Goal: Check status: Check status

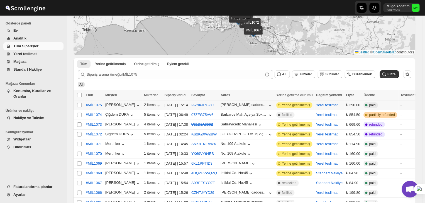
scroll to position [2027, 0]
click at [301, 105] on span "Yerine getirilmemiş" at bounding box center [296, 105] width 28 height 4
click at [196, 105] on button "IAZ9KJRGZO" at bounding box center [202, 105] width 22 height 4
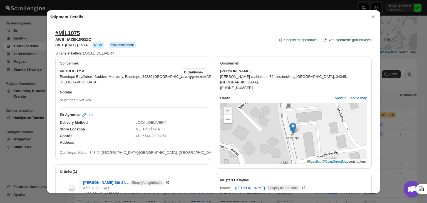
click at [411, 94] on div "Shipment Details × #MİL1075 AWB: IAZ9KJRGZO DATE 07-Oct-25 | 15:14 Info NEW Inf…" at bounding box center [213, 101] width 427 height 203
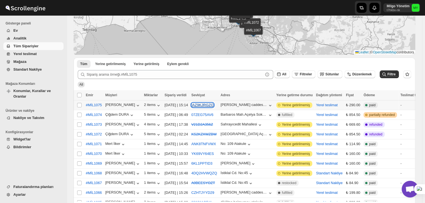
click at [201, 106] on button "IAZ9KJRGZO" at bounding box center [202, 105] width 22 height 4
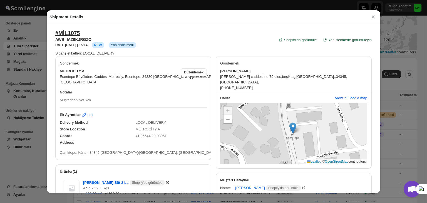
click at [394, 88] on div "Shipment Details × #MİL1075 AWB: IAZ9KJRGZO DATE 07-Oct-25 | 15:14 Info NEW Inf…" at bounding box center [213, 101] width 427 height 203
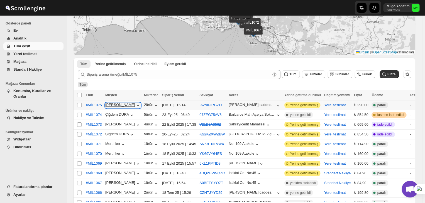
click at [124, 106] on font "[PERSON_NAME]" at bounding box center [120, 105] width 30 height 4
click at [146, 87] on div "Tüm" at bounding box center [242, 82] width 335 height 11
click at [292, 104] on font "Yerine getirilmemiş" at bounding box center [304, 105] width 28 height 4
click at [300, 105] on font "Yerine getirilmemiş" at bounding box center [304, 105] width 28 height 4
click at [303, 104] on font "Yerine getirilmemiş" at bounding box center [304, 105] width 28 height 4
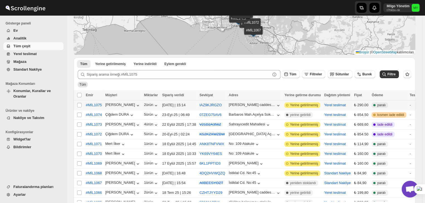
click at [290, 106] on font "Yerine getirilmemiş" at bounding box center [304, 105] width 28 height 4
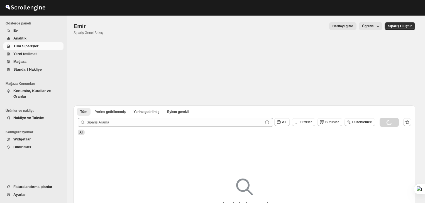
scroll to position [48, 0]
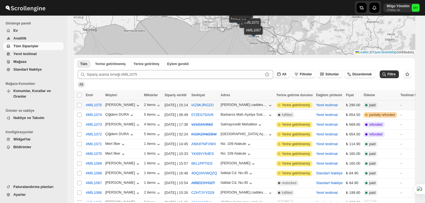
click at [281, 105] on icon at bounding box center [279, 105] width 6 height 6
click at [289, 105] on span "Yerine getirilmemiş" at bounding box center [296, 105] width 28 height 4
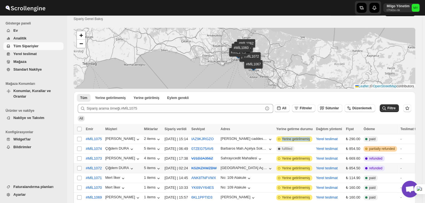
scroll to position [56, 0]
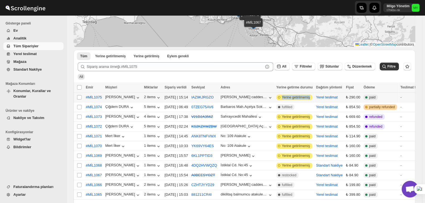
click at [300, 95] on span "Attention Incomplete Yerine getirilmemiş" at bounding box center [294, 98] width 36 height 6
click at [297, 97] on span "Yerine getirilmemiş" at bounding box center [296, 97] width 28 height 4
click at [280, 78] on div "All" at bounding box center [242, 74] width 335 height 11
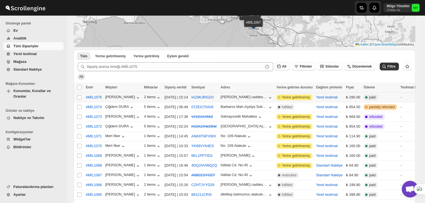
click at [291, 97] on span "Yerine getirilmemiş" at bounding box center [296, 97] width 28 height 4
click at [300, 97] on span "Yerine getirilmemiş" at bounding box center [296, 97] width 28 height 4
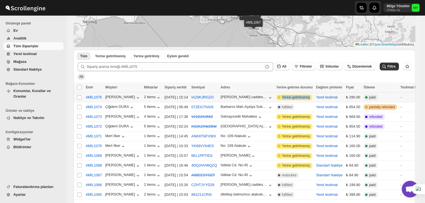
click at [300, 97] on span "Yerine getirilmemiş" at bounding box center [296, 97] width 28 height 4
click at [292, 96] on span "Yerine getirilmemiş" at bounding box center [296, 97] width 28 height 4
